Goal: Task Accomplishment & Management: Complete application form

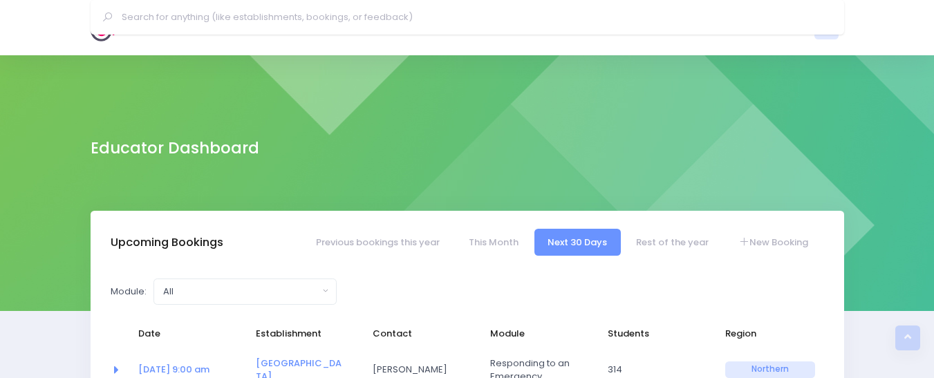
select select "5"
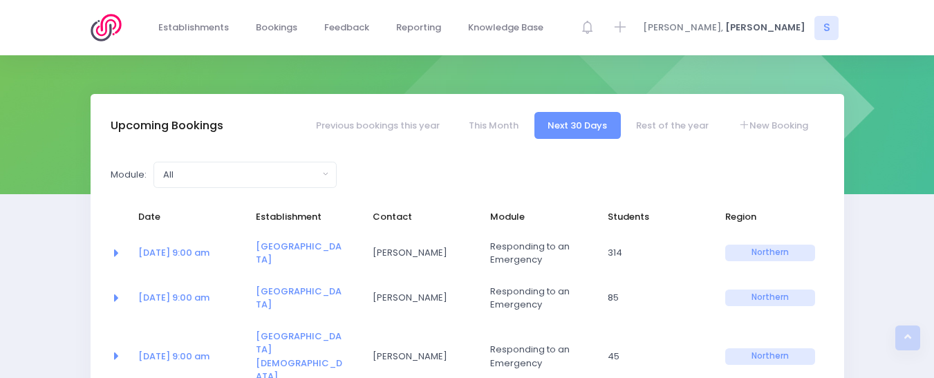
scroll to position [6, 0]
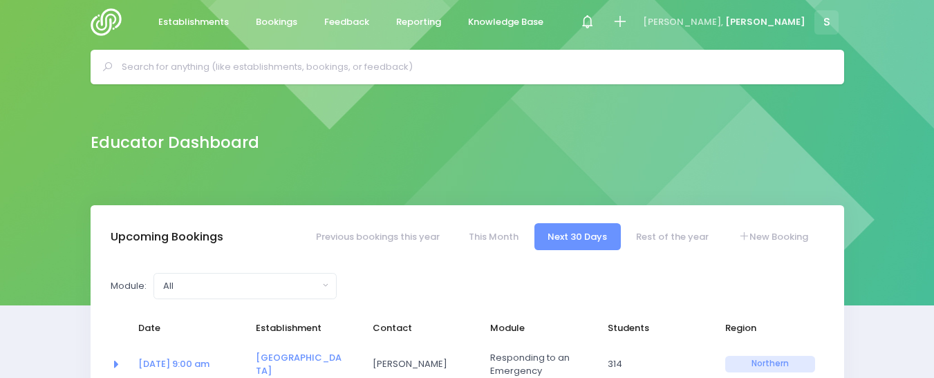
click at [143, 62] on input "text" at bounding box center [473, 67] width 703 height 21
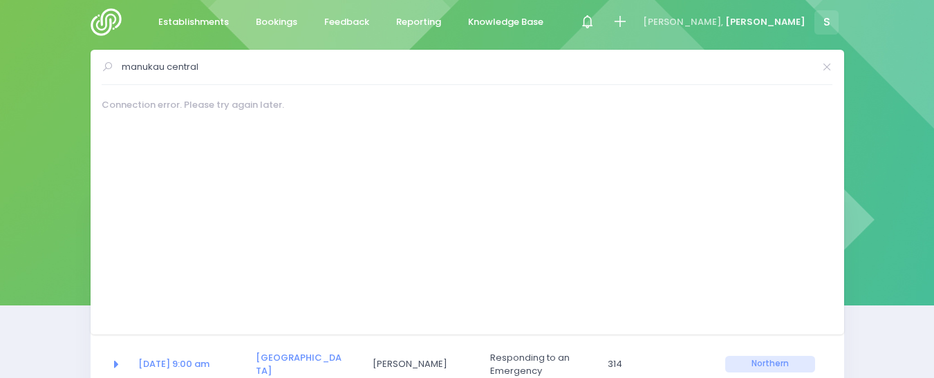
type input "manukau central"
click at [115, 21] on img at bounding box center [110, 22] width 39 height 28
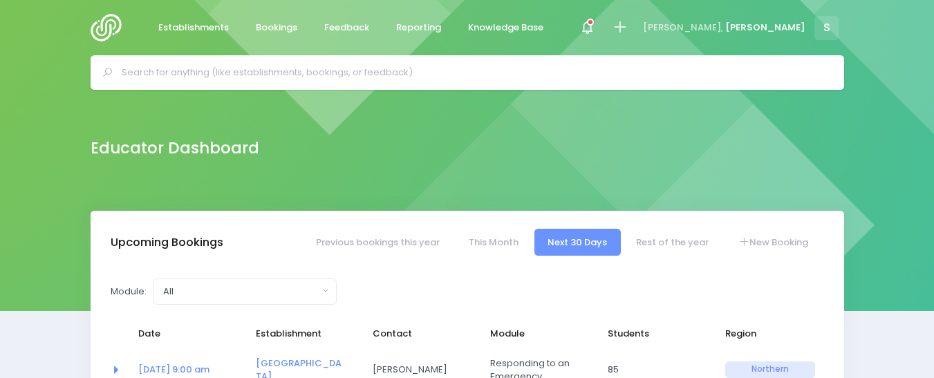
select select "5"
click at [150, 65] on input "text" at bounding box center [473, 72] width 703 height 21
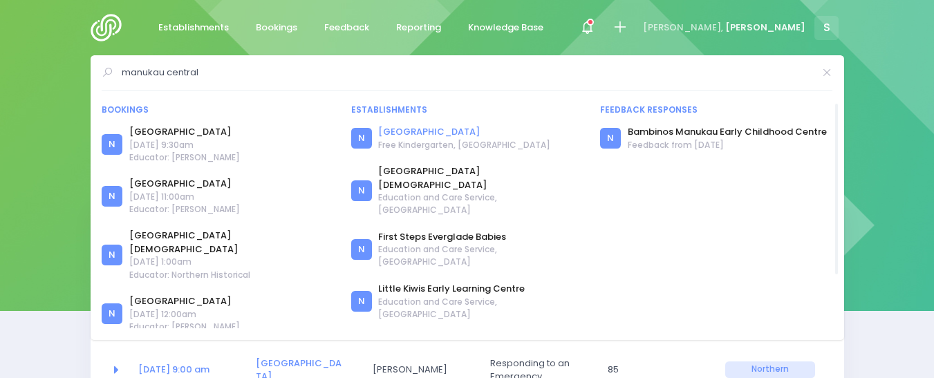
type input "manukau central"
click at [464, 125] on link "[GEOGRAPHIC_DATA]" at bounding box center [464, 132] width 172 height 14
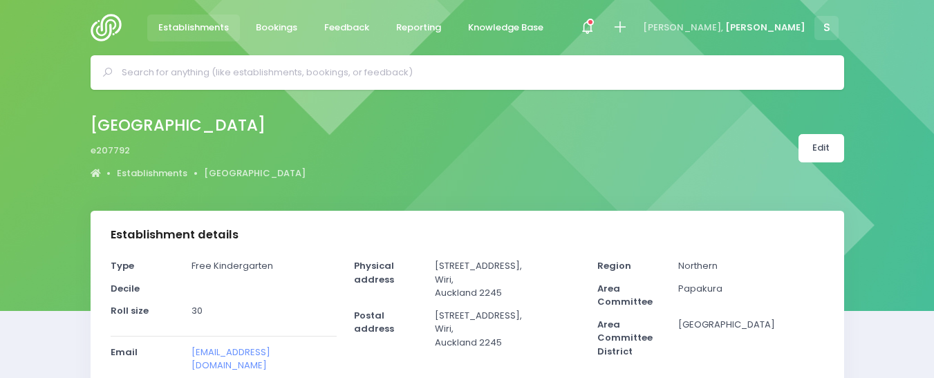
select select "5"
click at [588, 26] on span at bounding box center [586, 27] width 3 height 3
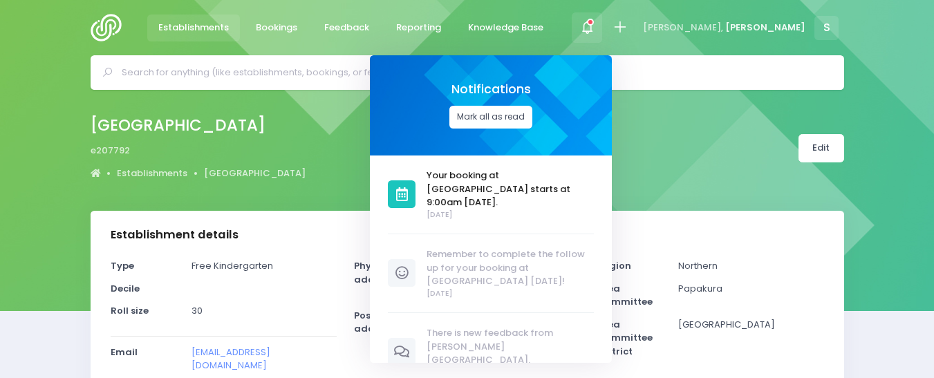
click at [532, 110] on button "Mark all as read" at bounding box center [490, 117] width 83 height 23
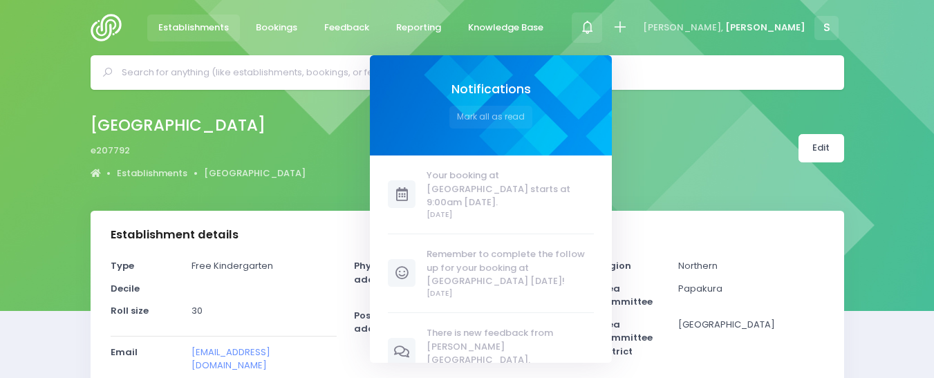
click at [881, 84] on div at bounding box center [467, 72] width 934 height 35
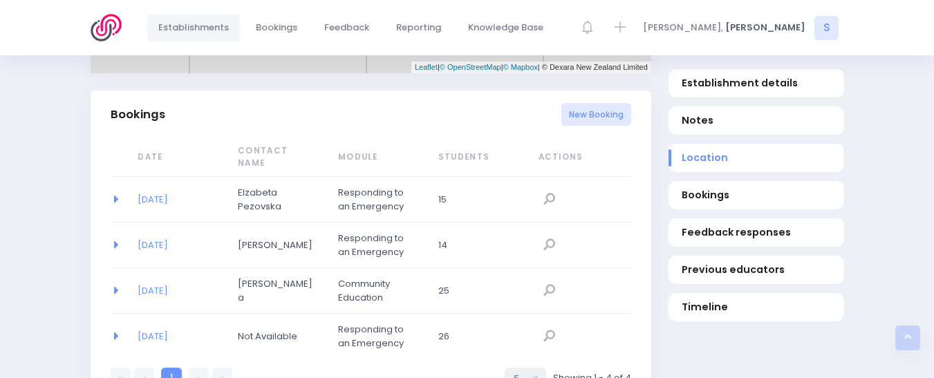
scroll to position [879, 0]
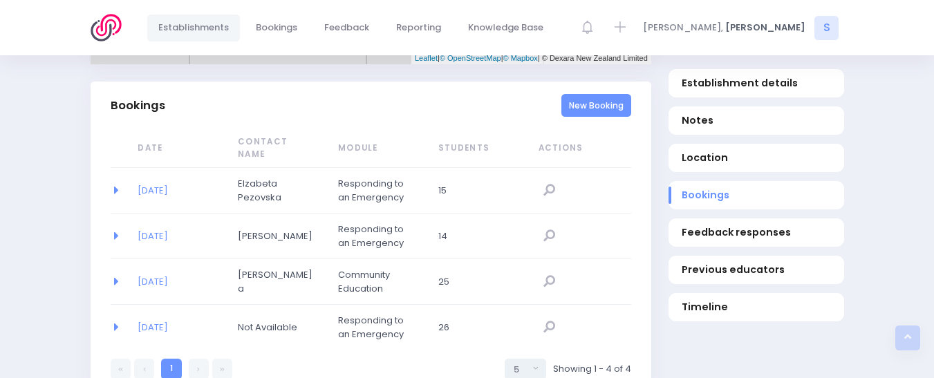
click at [590, 94] on link "New Booking" at bounding box center [596, 105] width 70 height 23
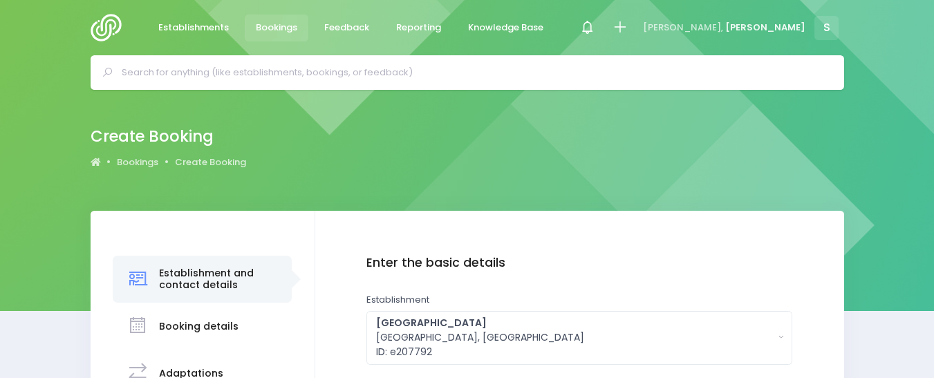
click at [926, 200] on div "Create Booking Bookings Create Booking" at bounding box center [467, 150] width 934 height 121
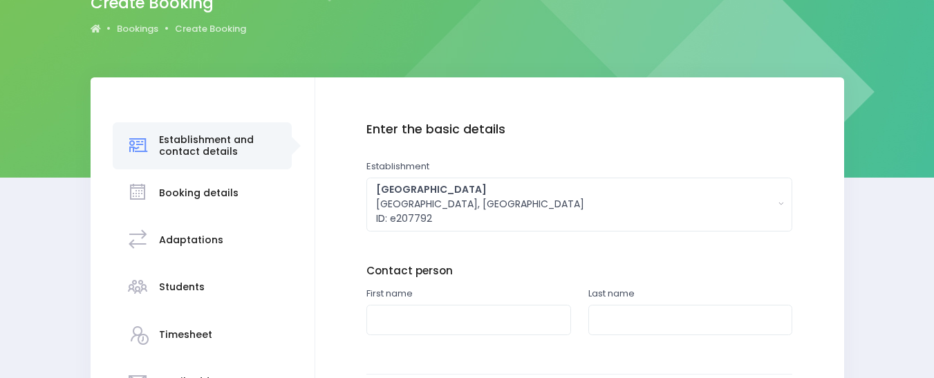
scroll to position [162, 0]
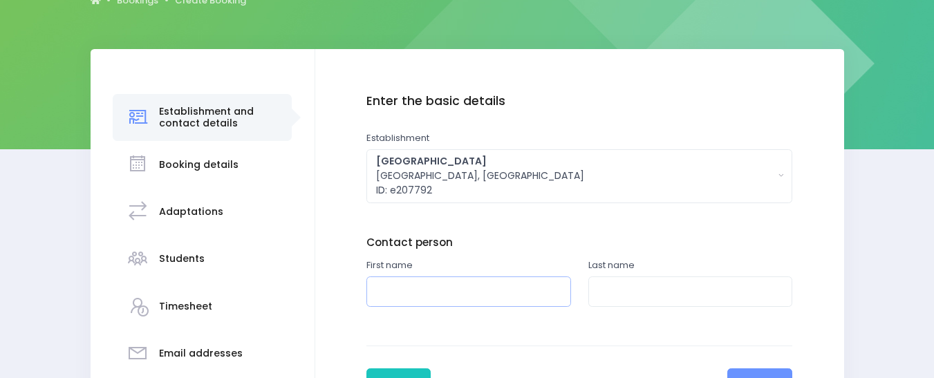
click at [398, 293] on input "text" at bounding box center [468, 291] width 205 height 31
drag, startPoint x: 428, startPoint y: 293, endPoint x: 298, endPoint y: 297, distance: 130.0
click at [298, 297] on div "Establishment and contact details Booking details Adaptations" at bounding box center [467, 259] width 753 height 420
type input "Liz"
click at [618, 288] on input "text" at bounding box center [690, 291] width 205 height 31
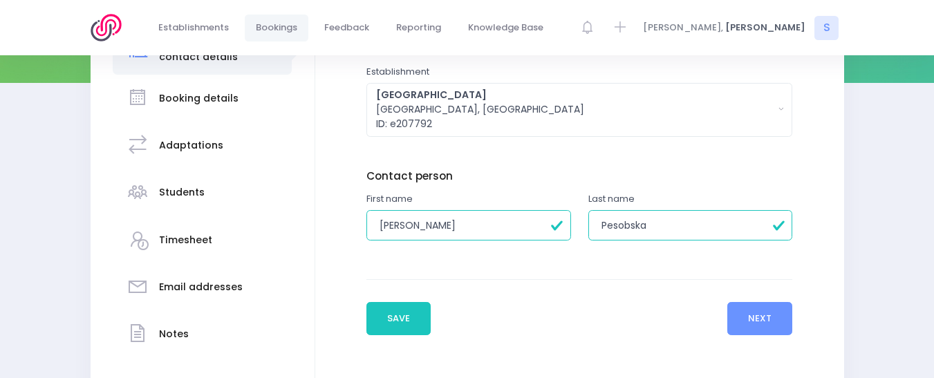
scroll to position [231, 0]
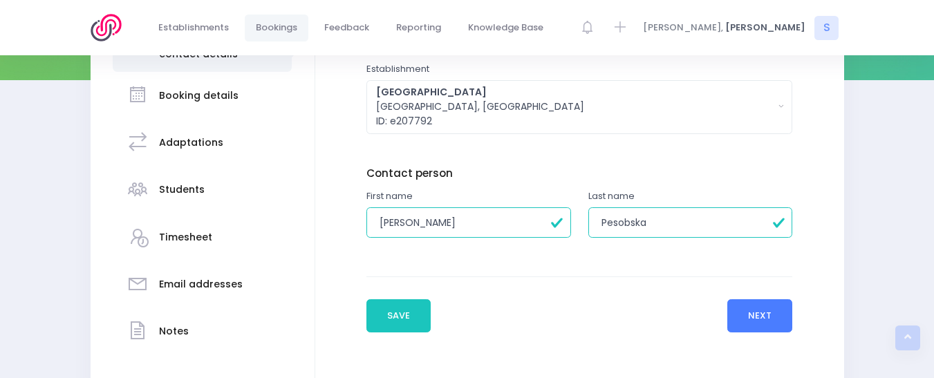
type input "Pesobska"
click at [757, 316] on button "Next" at bounding box center [760, 315] width 66 height 33
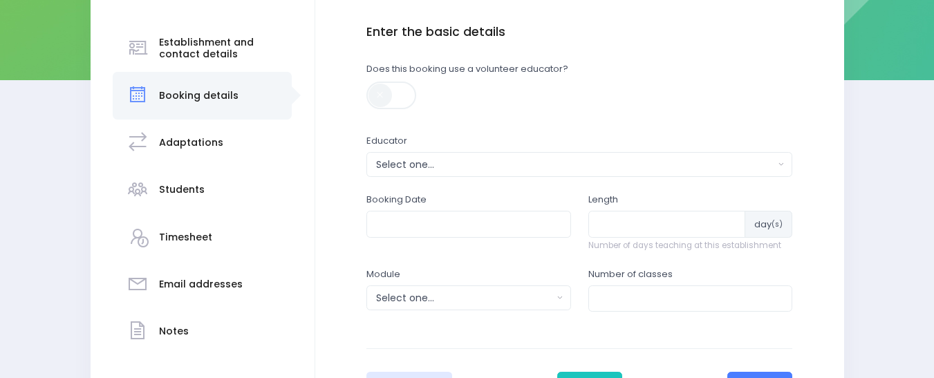
scroll to position [270, 0]
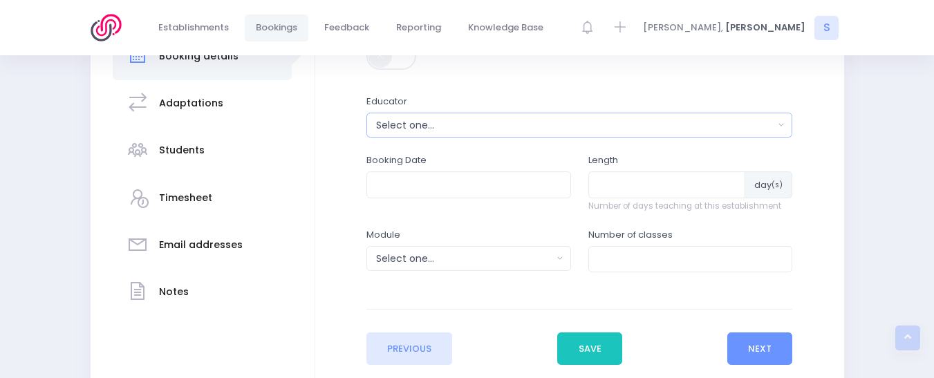
click at [422, 126] on div "Select one..." at bounding box center [575, 125] width 398 height 15
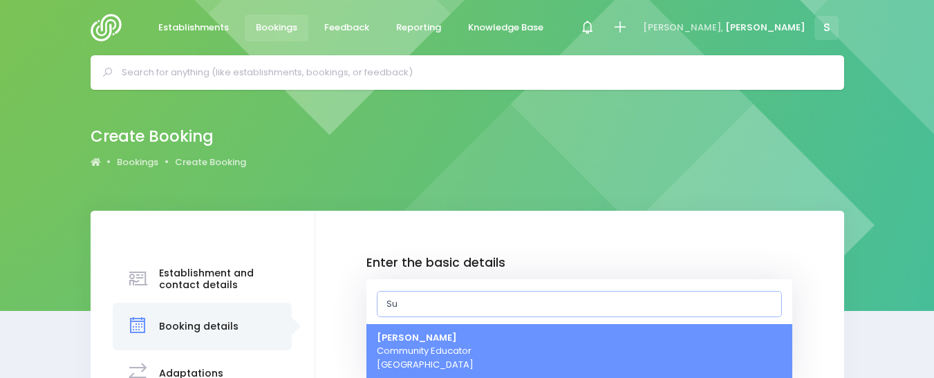
type input "[PERSON_NAME]"
click at [407, 351] on span "Sue Lowry Community Educator Northern Region" at bounding box center [425, 351] width 97 height 41
select select "121363"
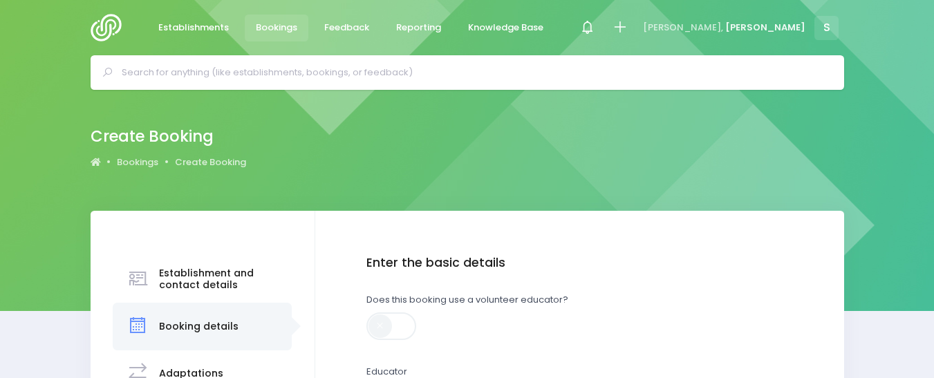
scroll to position [207, 0]
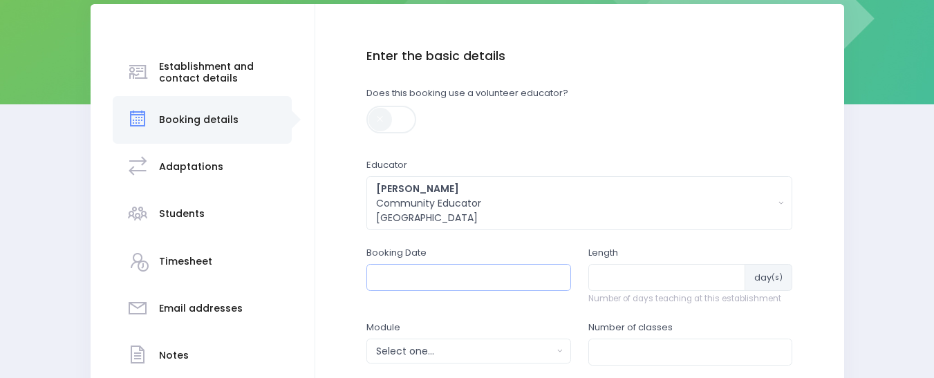
click at [401, 278] on input "text" at bounding box center [468, 277] width 205 height 26
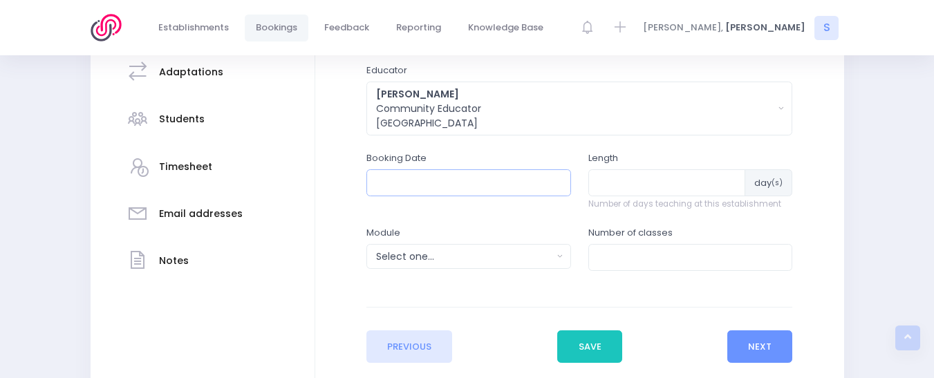
scroll to position [314, 0]
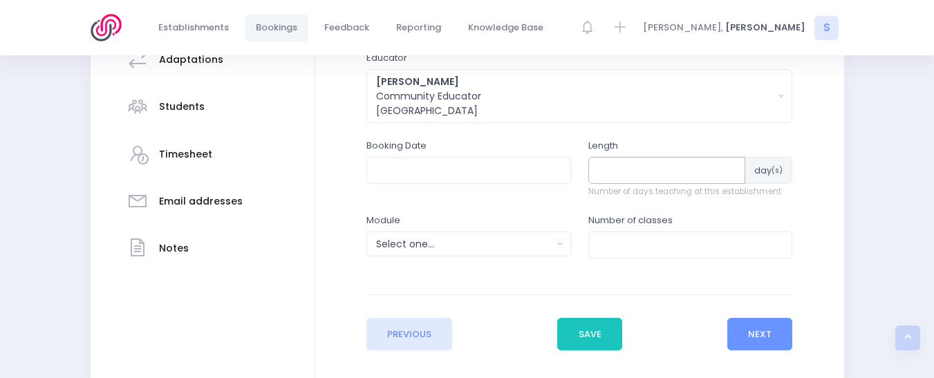
click at [626, 173] on input "number" at bounding box center [667, 170] width 158 height 26
type input "1"
click at [502, 177] on input "text" at bounding box center [468, 170] width 205 height 26
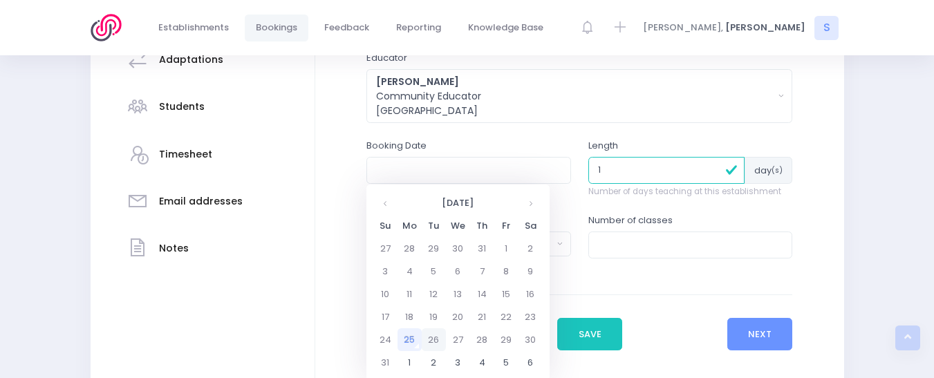
click at [435, 334] on td "26" at bounding box center [434, 339] width 24 height 23
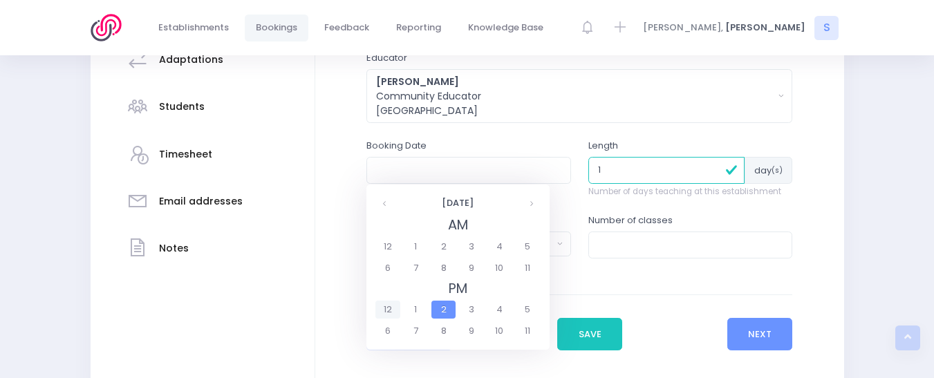
click at [387, 308] on span "12" at bounding box center [387, 310] width 24 height 18
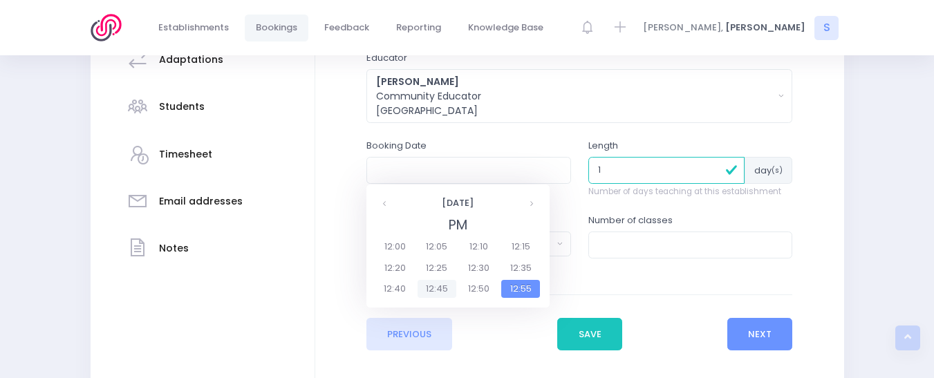
click at [440, 288] on span "12:45" at bounding box center [437, 289] width 39 height 18
type input "26/08/2025 12:45 PM"
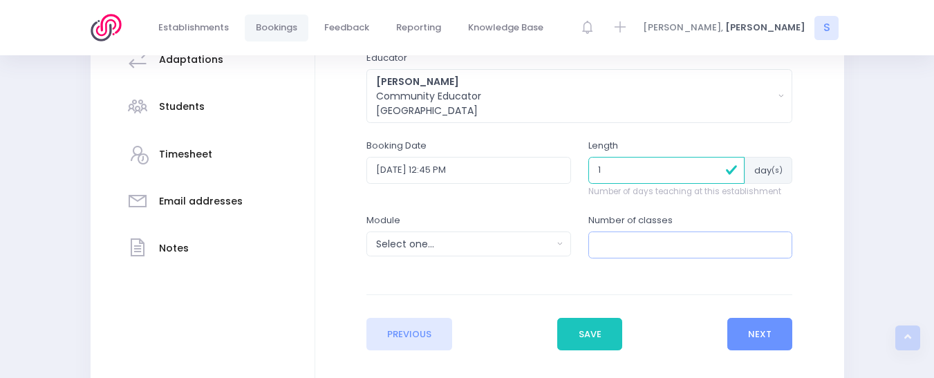
click at [651, 241] on input "number" at bounding box center [690, 245] width 205 height 26
type input "1"
click at [778, 335] on button "Next" at bounding box center [760, 334] width 66 height 33
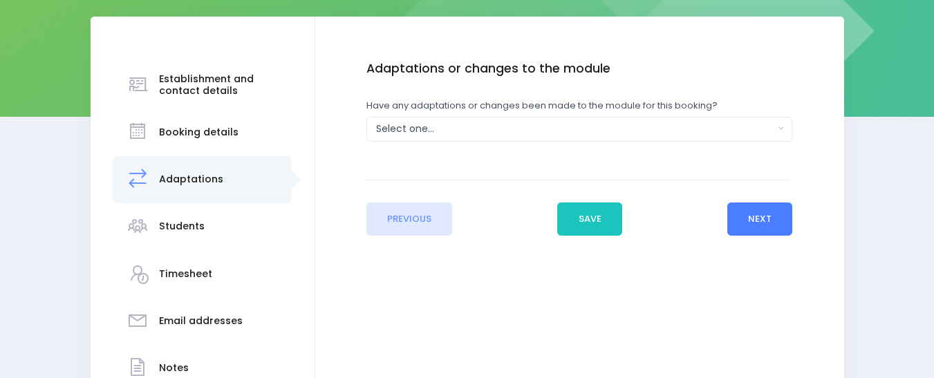
scroll to position [196, 0]
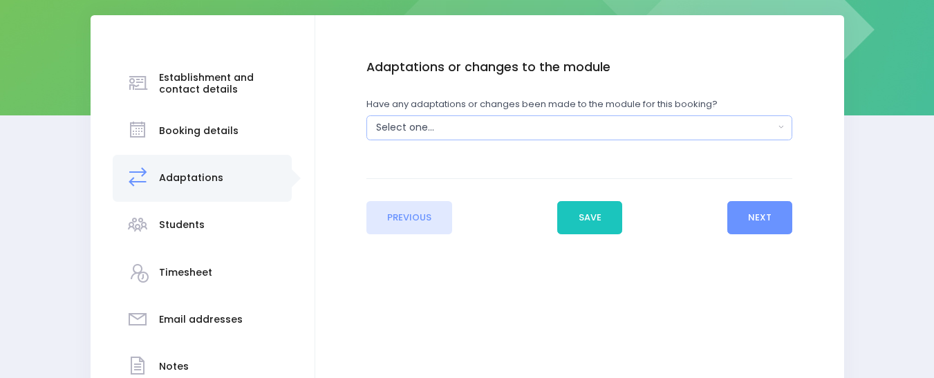
click at [779, 125] on button "Select one..." at bounding box center [579, 127] width 426 height 25
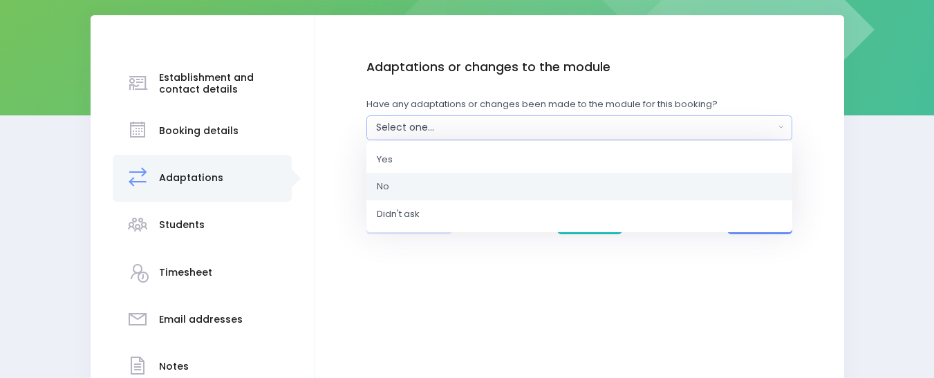
click at [422, 184] on link "No" at bounding box center [579, 187] width 426 height 28
select select "No"
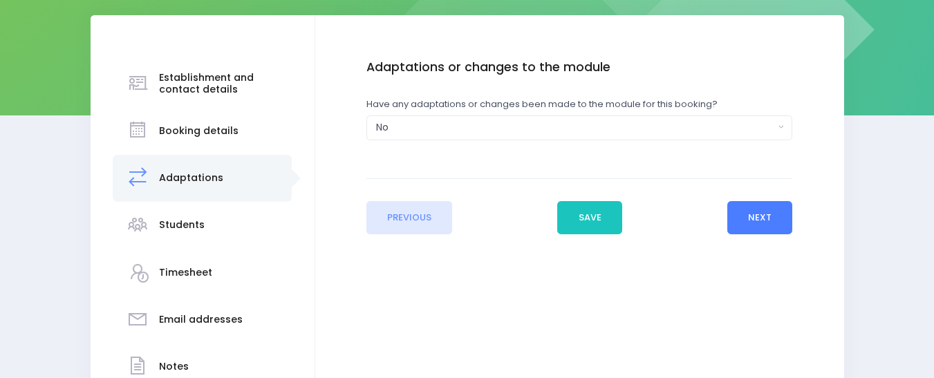
click at [762, 220] on button "Next" at bounding box center [760, 217] width 66 height 33
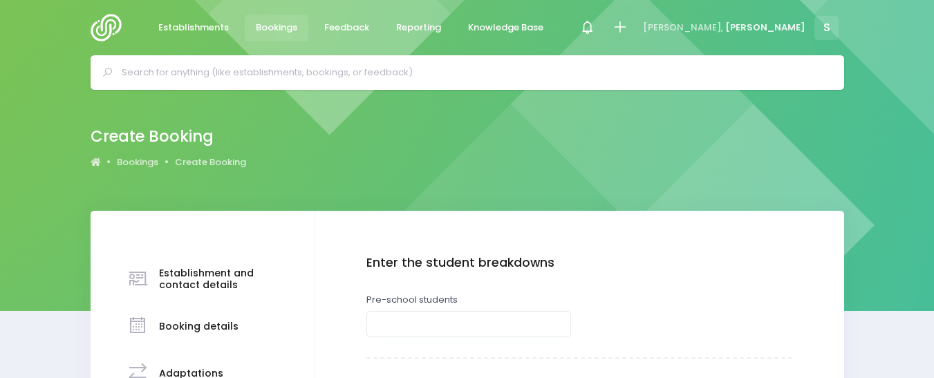
scroll to position [188, 0]
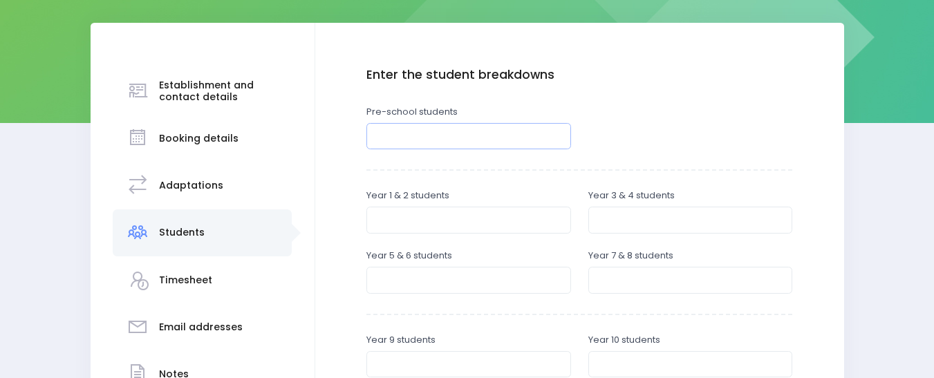
click at [446, 128] on input "number" at bounding box center [468, 136] width 205 height 26
type input "30"
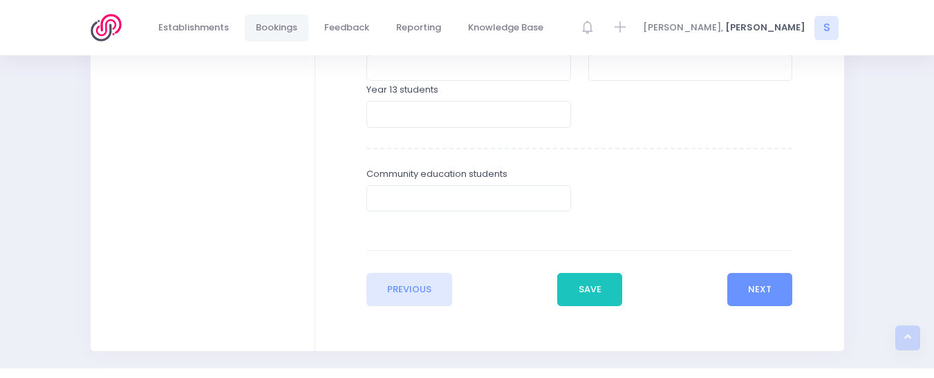
scroll to position [534, 0]
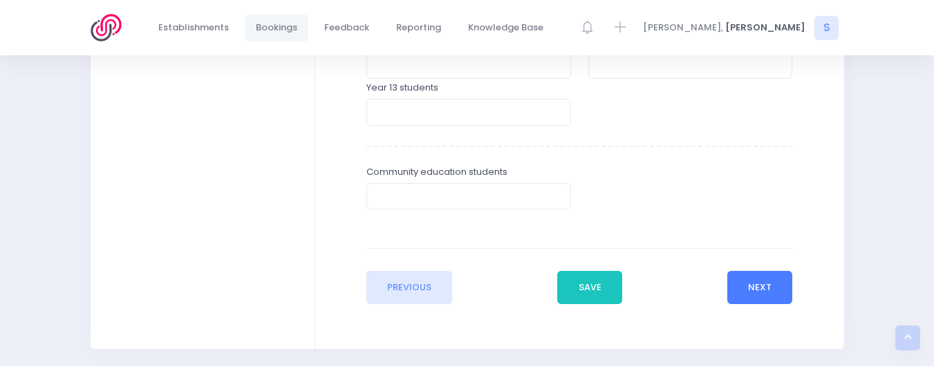
click at [762, 288] on button "Next" at bounding box center [760, 287] width 66 height 33
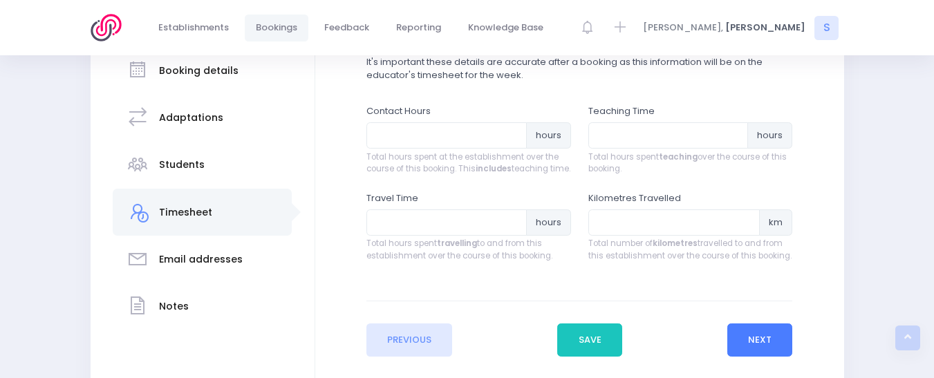
scroll to position [262, 0]
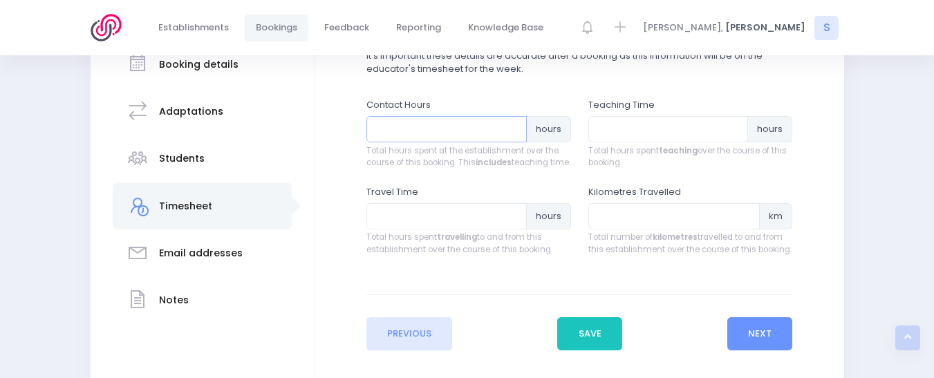
click at [396, 128] on input "number" at bounding box center [446, 129] width 160 height 26
type input "1.25"
click at [603, 129] on input "number" at bounding box center [668, 129] width 160 height 26
type input "1"
click at [427, 225] on input "number" at bounding box center [446, 216] width 160 height 26
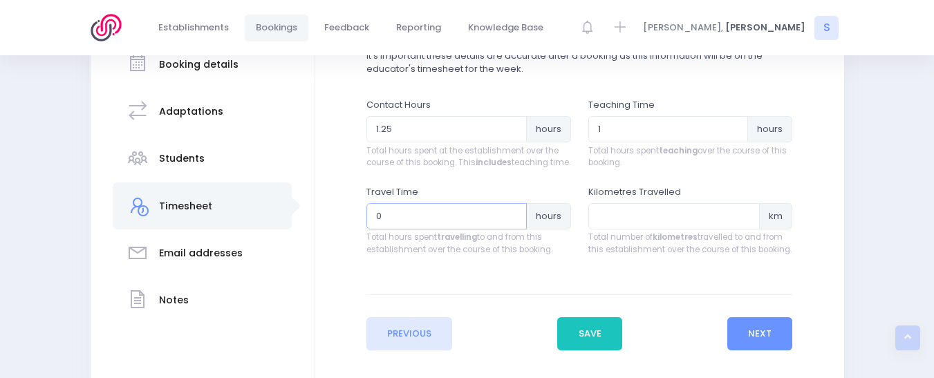
type input "0.5"
click at [762, 341] on button "Next" at bounding box center [760, 333] width 66 height 33
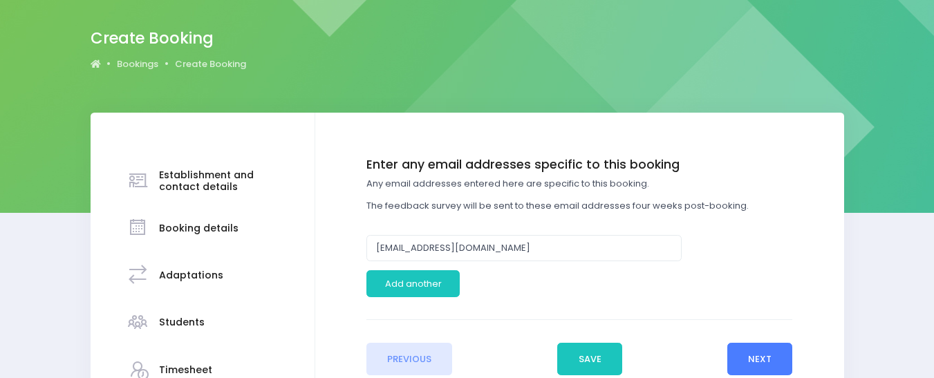
scroll to position [194, 0]
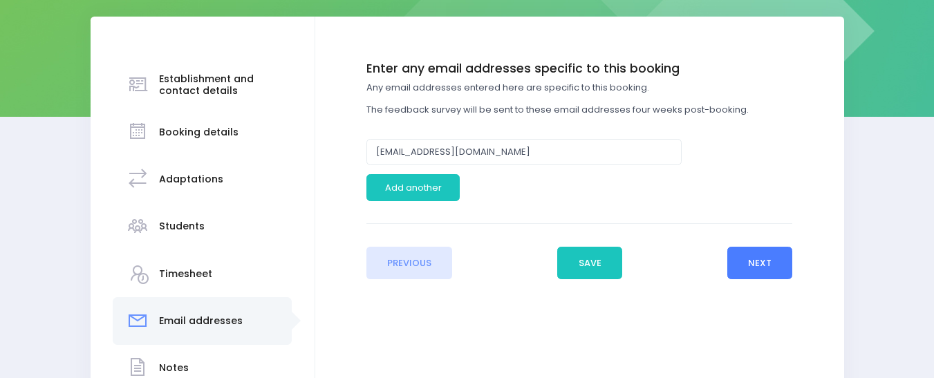
click at [756, 263] on button "Next" at bounding box center [760, 263] width 66 height 33
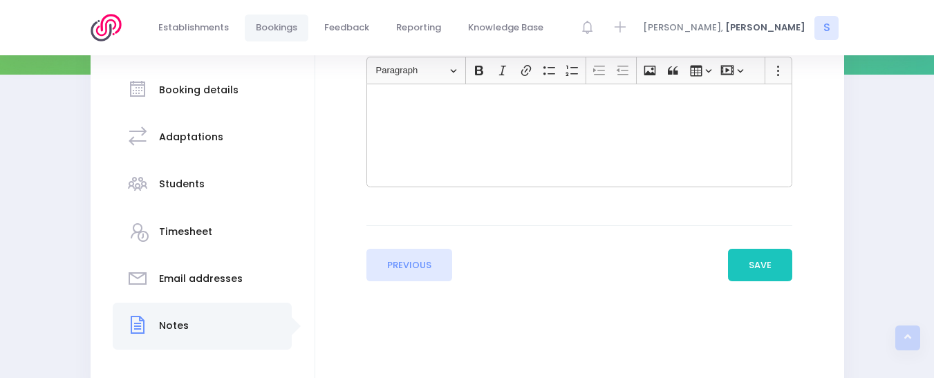
scroll to position [238, 0]
click at [764, 263] on button "Save" at bounding box center [760, 263] width 65 height 33
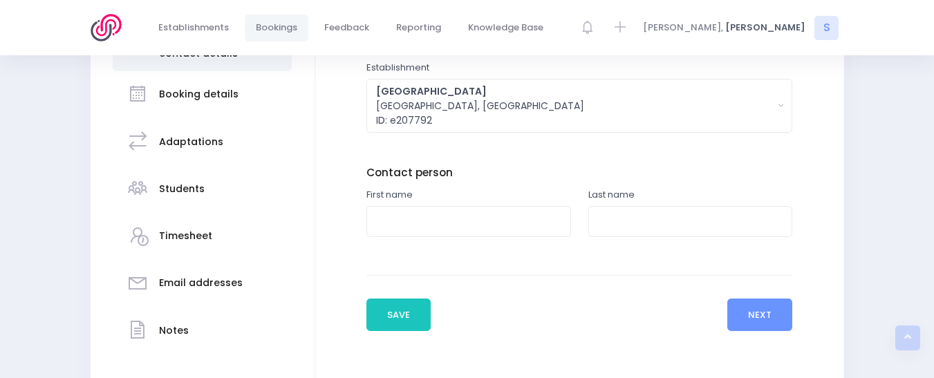
scroll to position [309, 0]
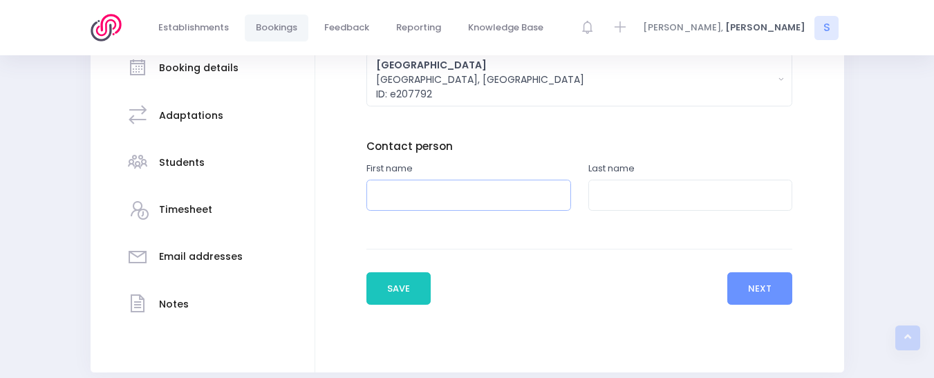
click at [400, 194] on input "text" at bounding box center [468, 195] width 205 height 31
type input "Liz"
click at [647, 192] on input "text" at bounding box center [690, 195] width 205 height 31
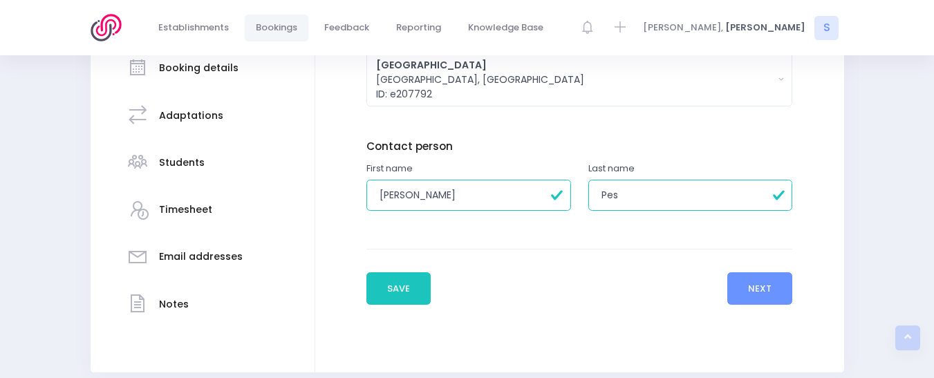
type input "Pesobska"
click at [747, 286] on button "Next" at bounding box center [760, 288] width 66 height 33
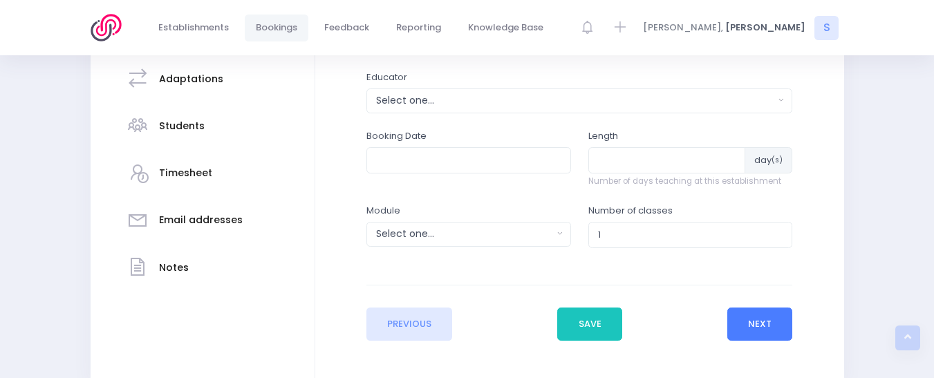
scroll to position [347, 0]
click at [402, 99] on div "Select one..." at bounding box center [575, 99] width 398 height 15
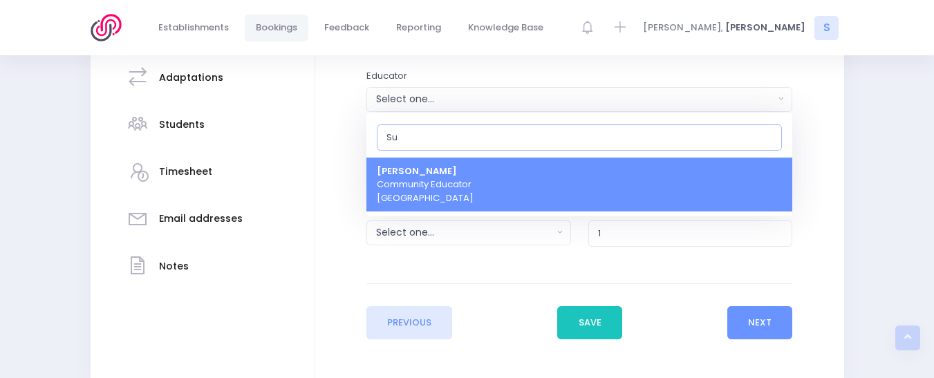
type input "[PERSON_NAME]"
click at [430, 194] on span "Sue Lowry Community Educator Northern Region" at bounding box center [425, 185] width 97 height 41
select select "121363"
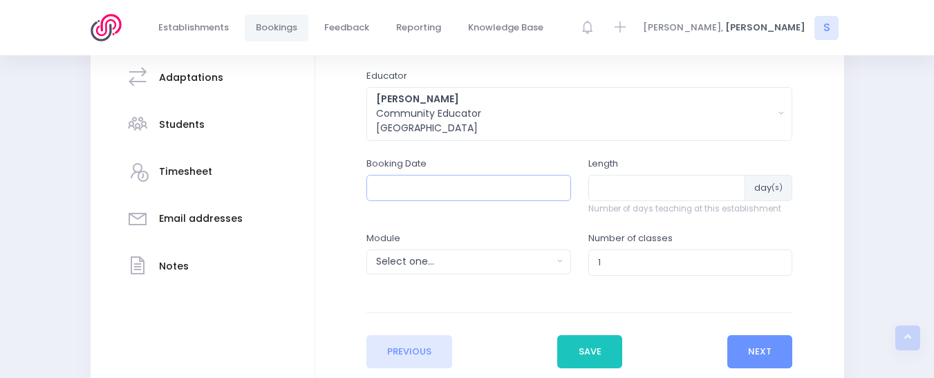
click at [429, 187] on input "text" at bounding box center [468, 188] width 205 height 26
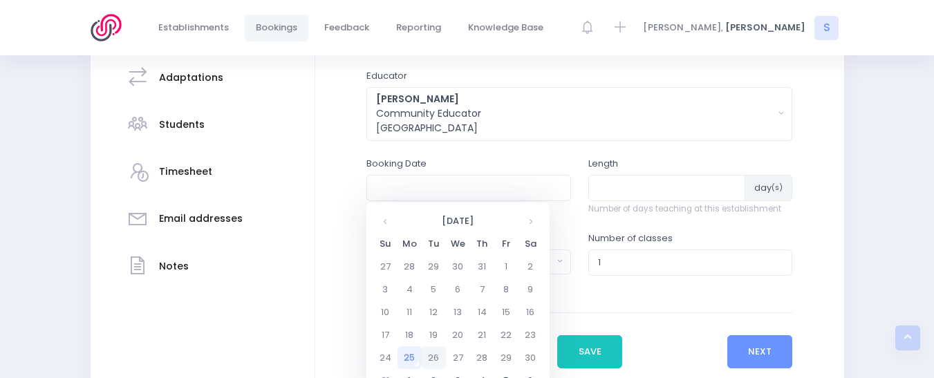
click at [433, 358] on td "26" at bounding box center [434, 357] width 24 height 23
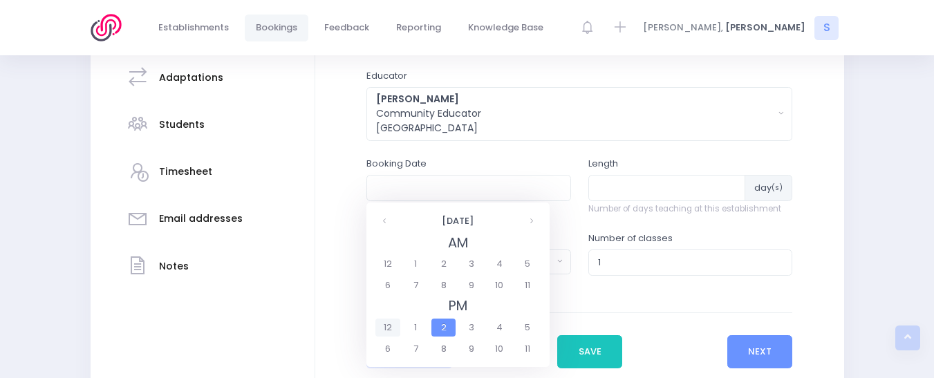
click at [386, 322] on span "12" at bounding box center [387, 328] width 24 height 18
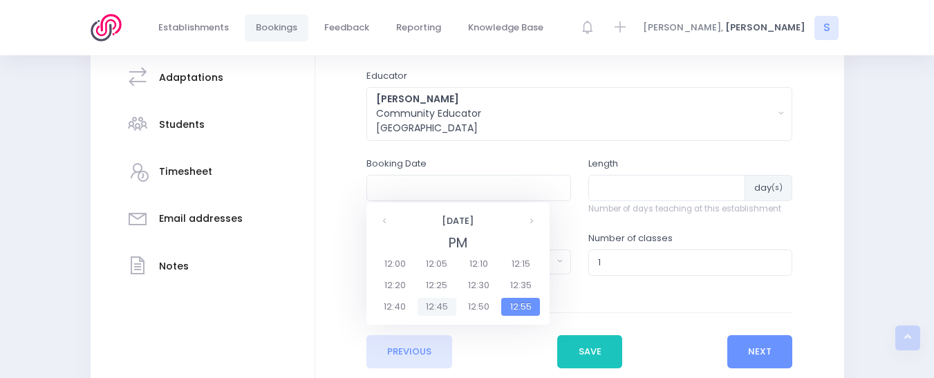
click at [433, 307] on span "12:45" at bounding box center [437, 307] width 39 height 18
type input "26/08/2025 12:45 PM"
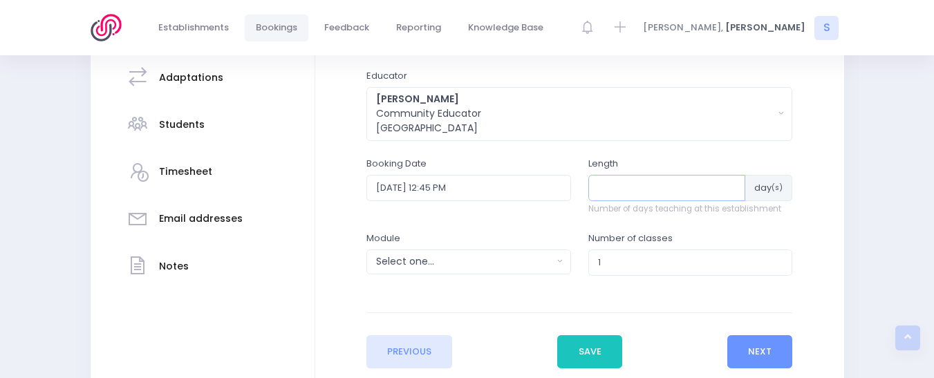
click at [608, 193] on input "number" at bounding box center [667, 188] width 158 height 26
type input "1"
click at [420, 259] on div "Select one..." at bounding box center [464, 261] width 176 height 15
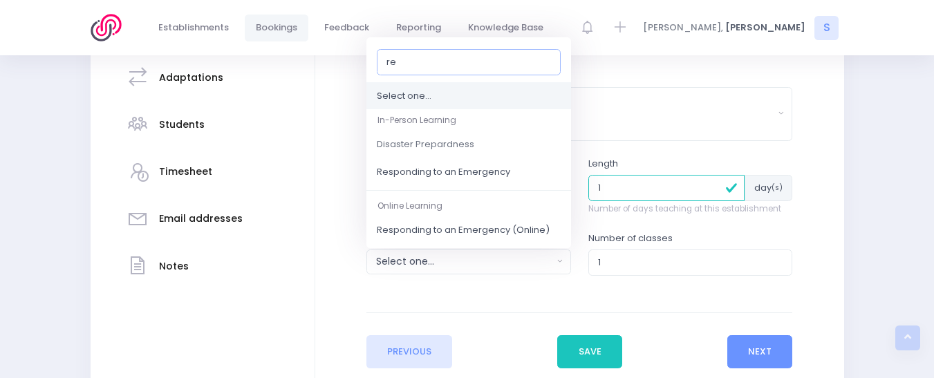
type input "res"
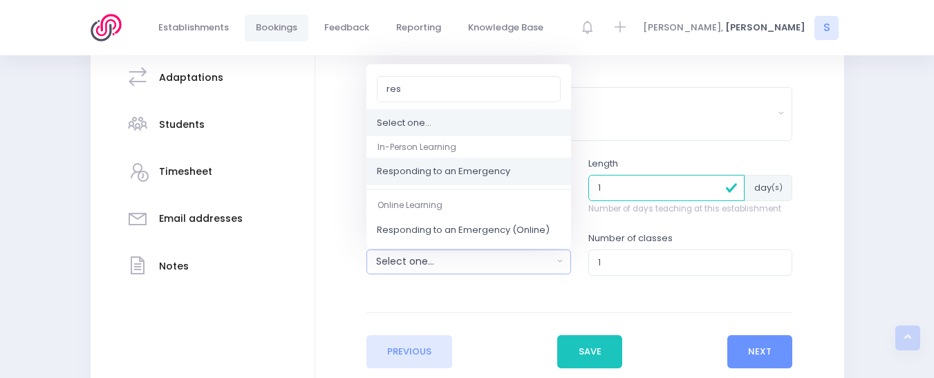
click at [430, 176] on span "Responding to an Emergency" at bounding box center [443, 172] width 133 height 14
select select "Responding to an Emergency"
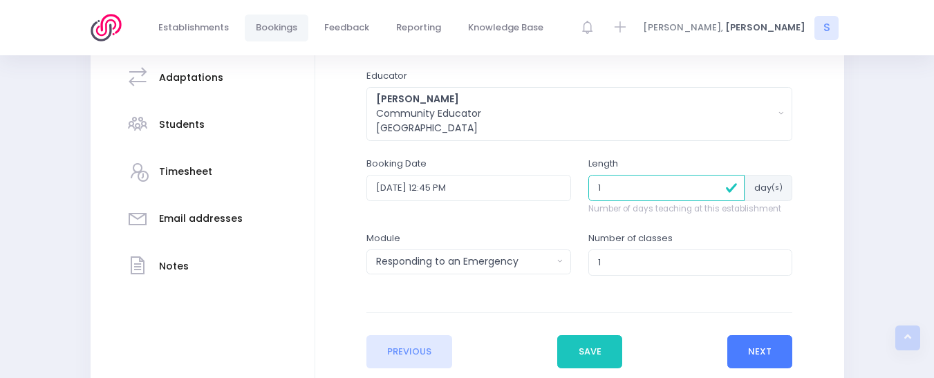
click at [751, 347] on button "Next" at bounding box center [760, 351] width 66 height 33
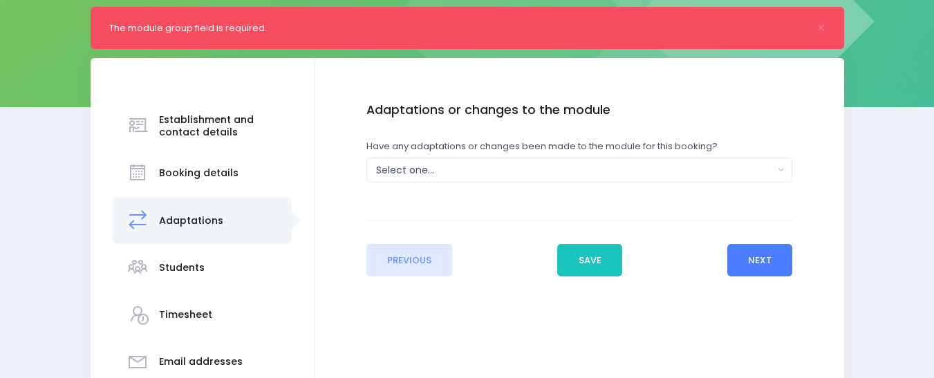
scroll to position [214, 0]
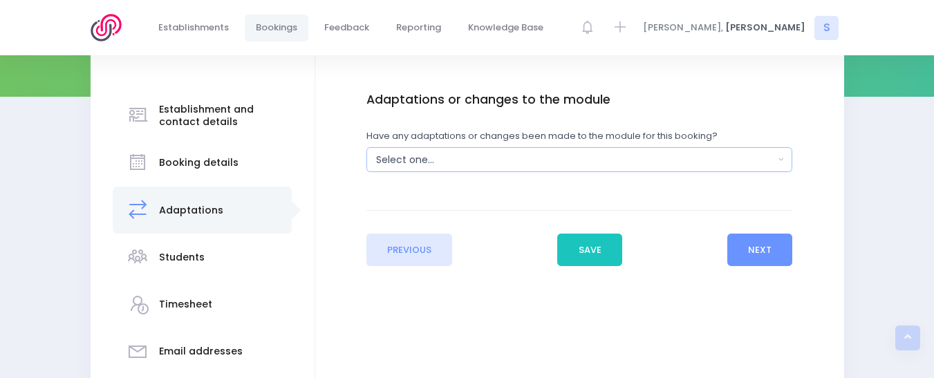
click at [780, 156] on button "Select one..." at bounding box center [579, 159] width 426 height 25
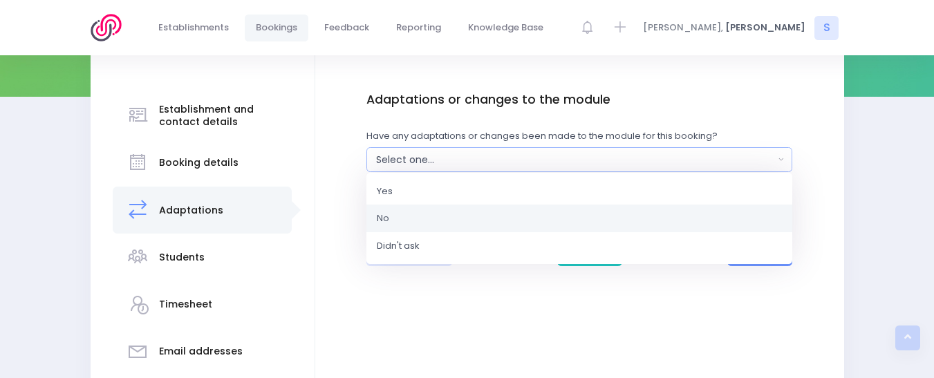
click at [412, 214] on link "No" at bounding box center [579, 219] width 426 height 28
select select "No"
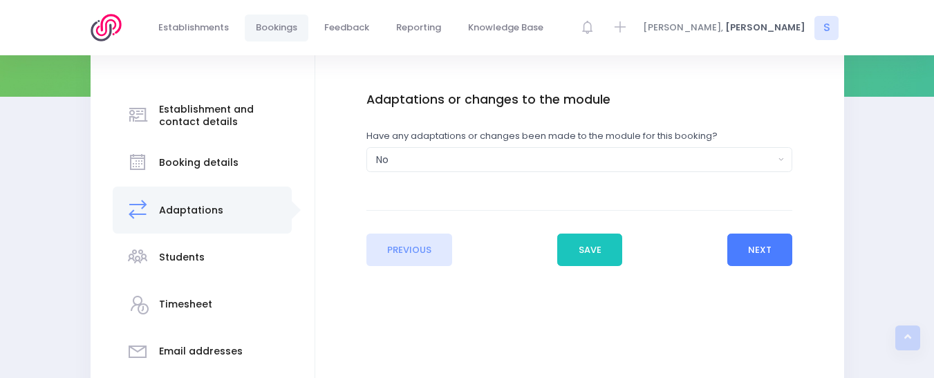
click at [777, 254] on button "Next" at bounding box center [760, 250] width 66 height 33
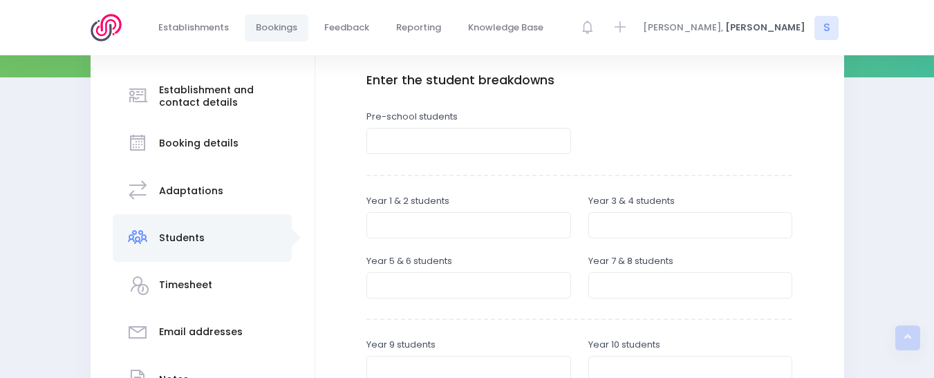
scroll to position [224, 0]
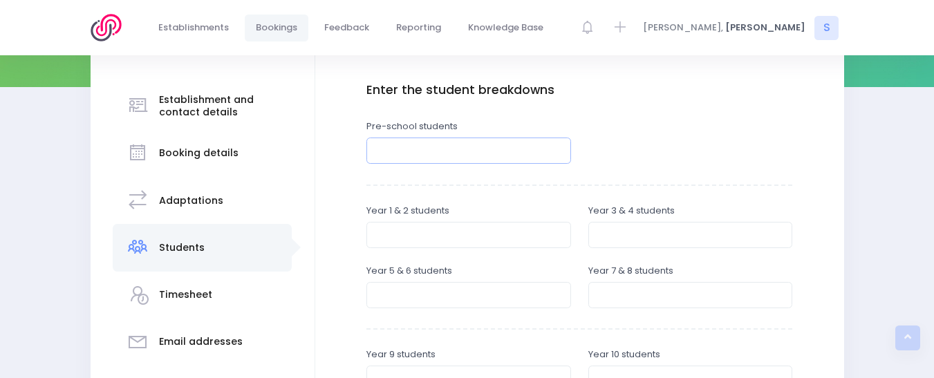
click at [405, 148] on input "number" at bounding box center [468, 151] width 205 height 26
type input "30"
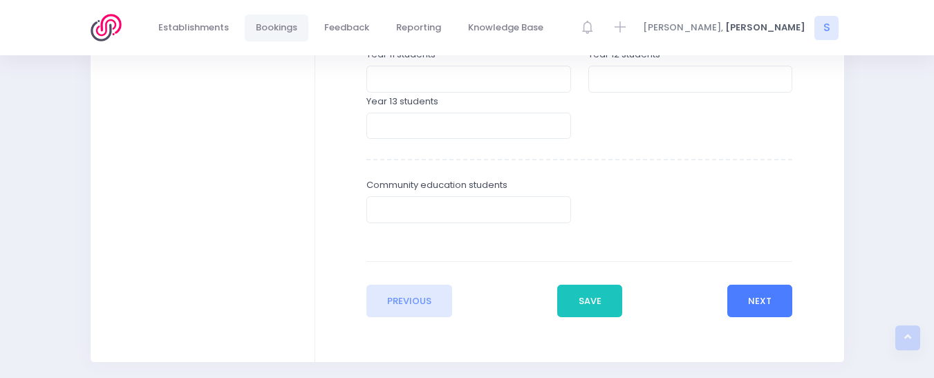
click at [739, 290] on button "Next" at bounding box center [760, 301] width 66 height 33
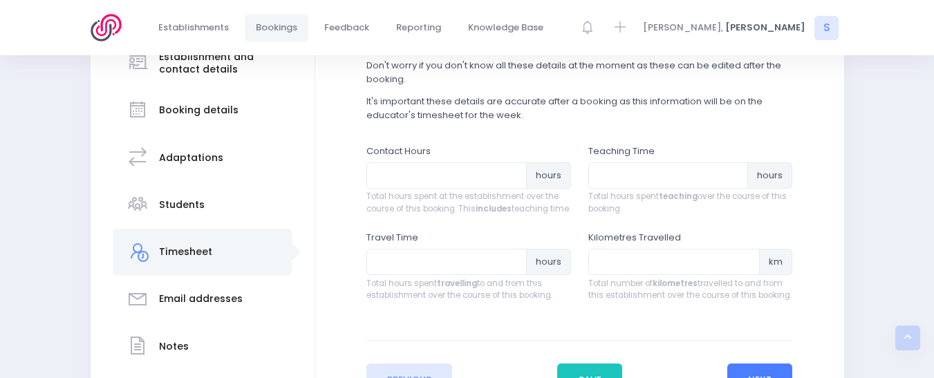
scroll to position [292, 0]
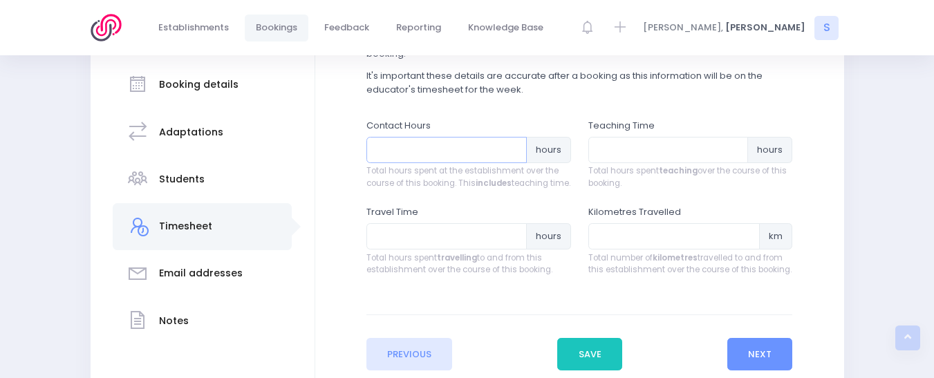
click at [400, 149] on input "number" at bounding box center [446, 150] width 160 height 26
type input "1.25"
click at [603, 147] on input "number" at bounding box center [668, 150] width 160 height 26
type input "1"
click at [387, 248] on input "number" at bounding box center [446, 236] width 160 height 26
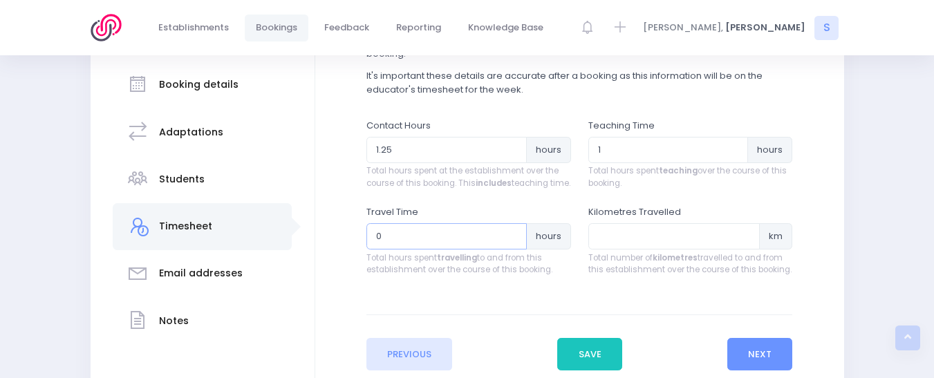
type input "0.5"
click at [751, 359] on button "Next" at bounding box center [760, 354] width 66 height 33
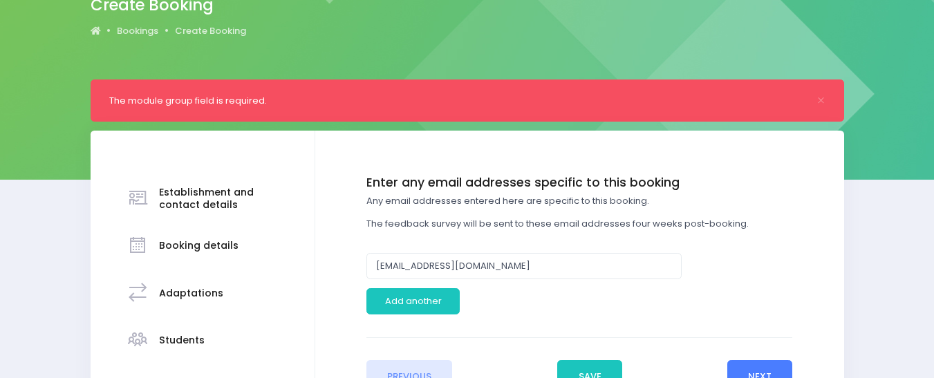
scroll to position [213, 0]
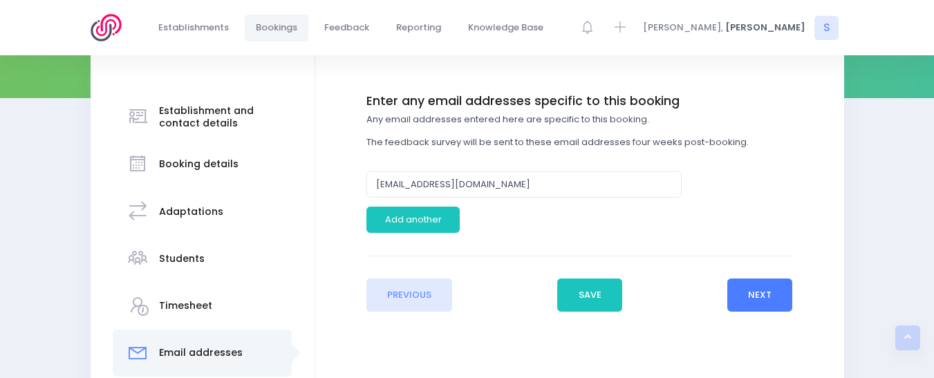
click at [768, 298] on button "Next" at bounding box center [760, 295] width 66 height 33
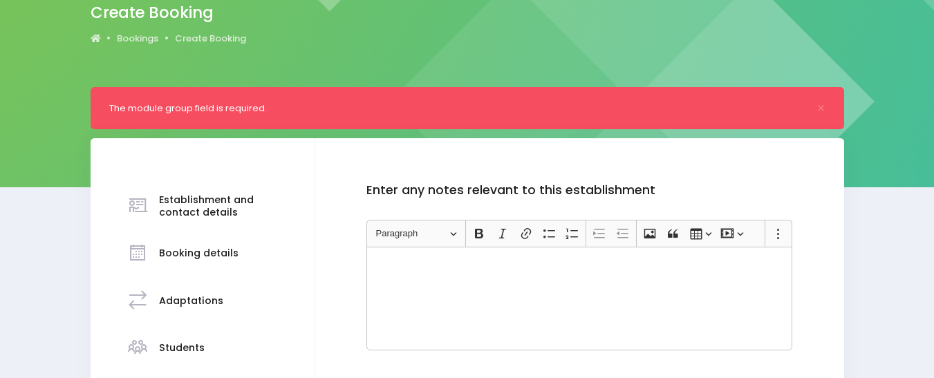
scroll to position [209, 0]
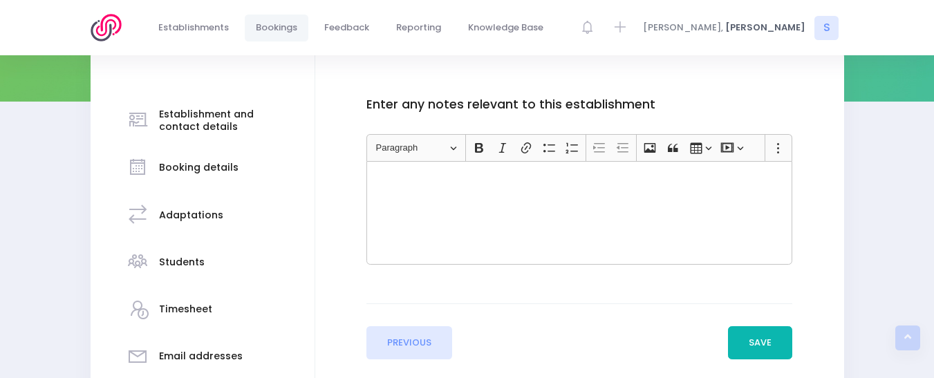
click at [771, 346] on button "Save" at bounding box center [760, 342] width 65 height 33
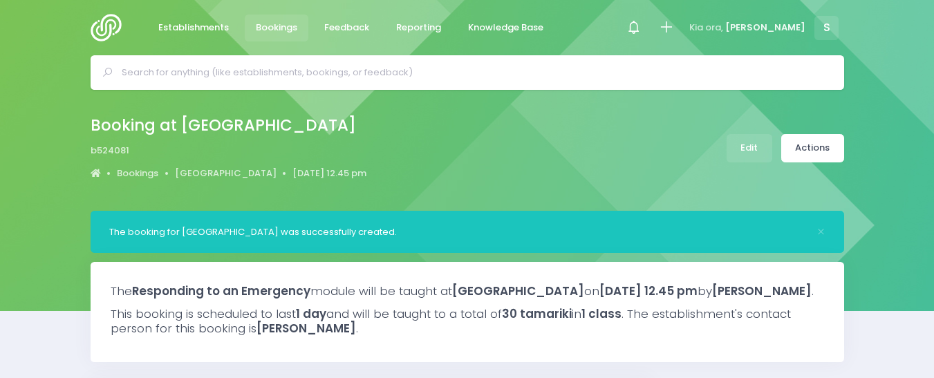
select select "5"
click at [819, 151] on link "Actions" at bounding box center [812, 148] width 63 height 28
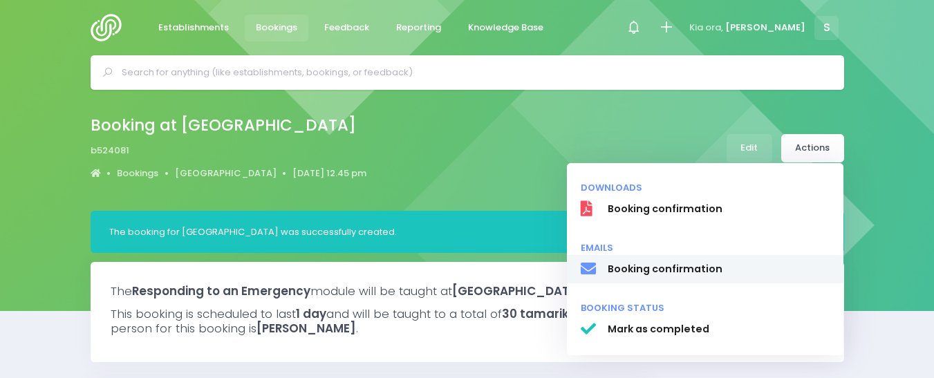
click at [693, 268] on span "Booking confirmation" at bounding box center [718, 269] width 223 height 15
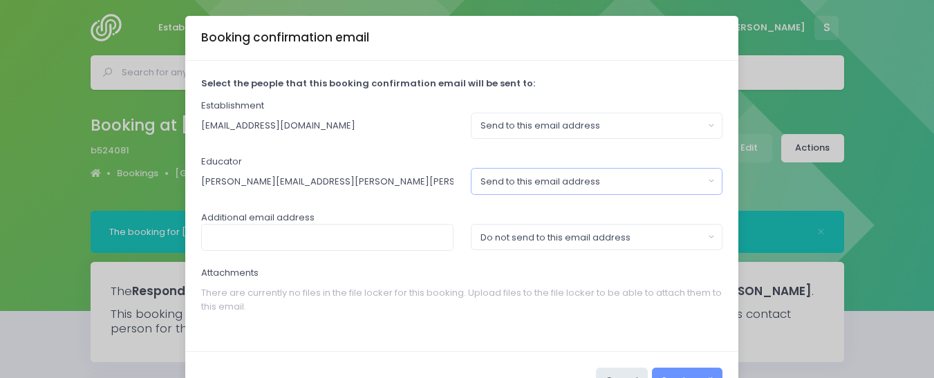
click at [704, 180] on button "Send to this email address" at bounding box center [597, 181] width 252 height 26
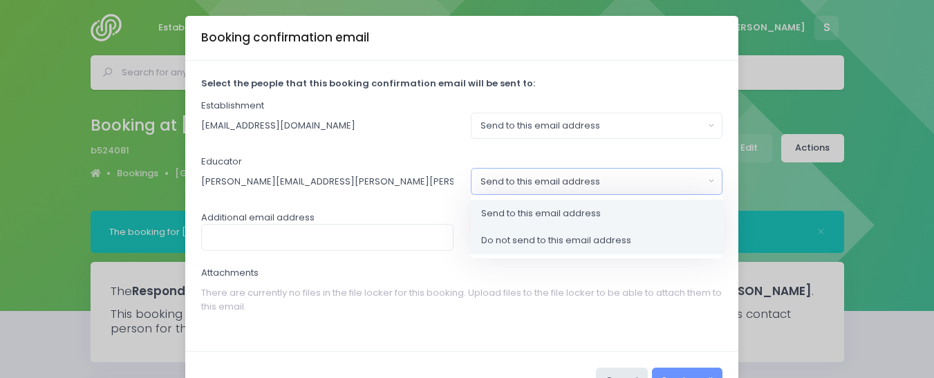
click at [553, 237] on span "Do not send to this email address" at bounding box center [556, 241] width 150 height 14
select select "no_email"
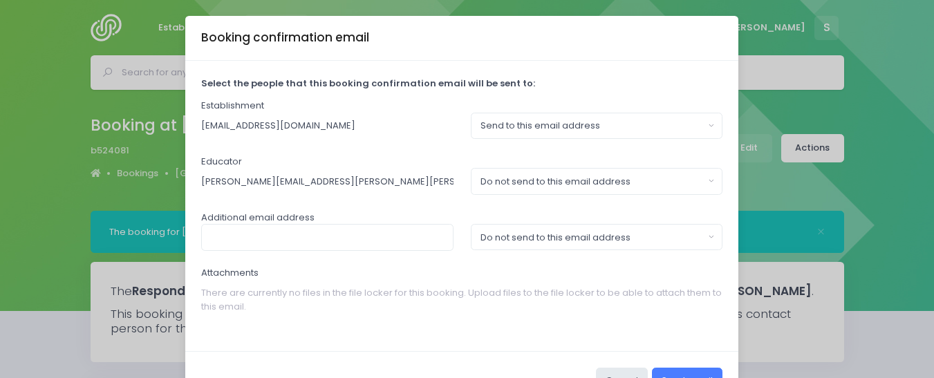
click at [665, 372] on button "Send email" at bounding box center [687, 381] width 71 height 26
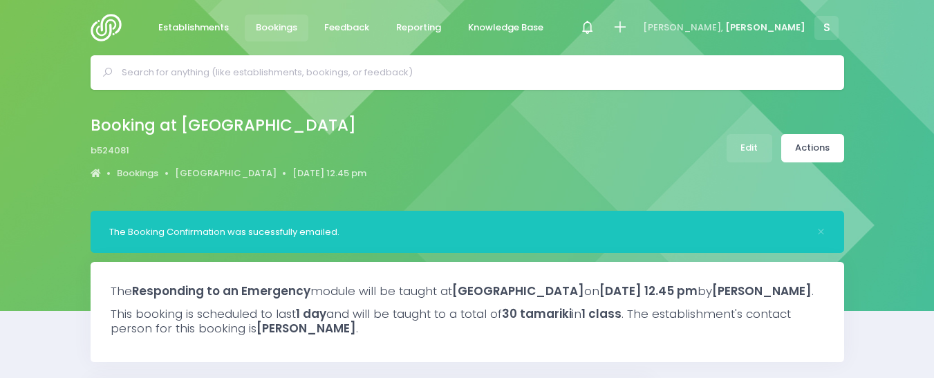
select select "5"
